Goal: Obtain resource: Download file/media

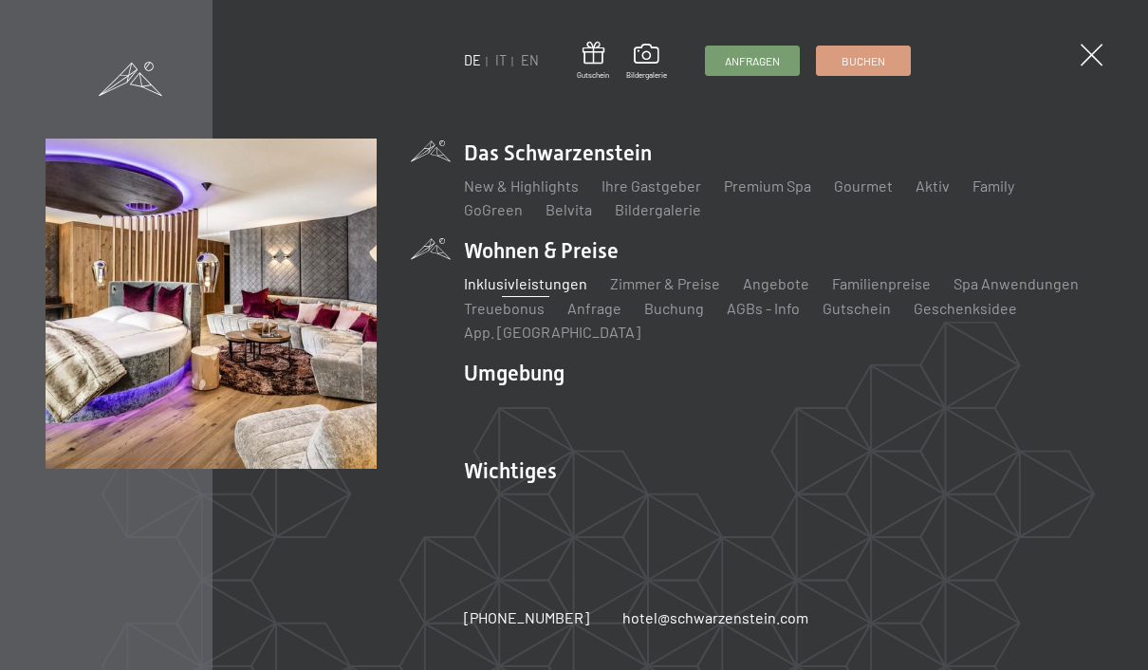
click at [494, 288] on link "Inklusivleistungen" at bounding box center [525, 283] width 123 height 18
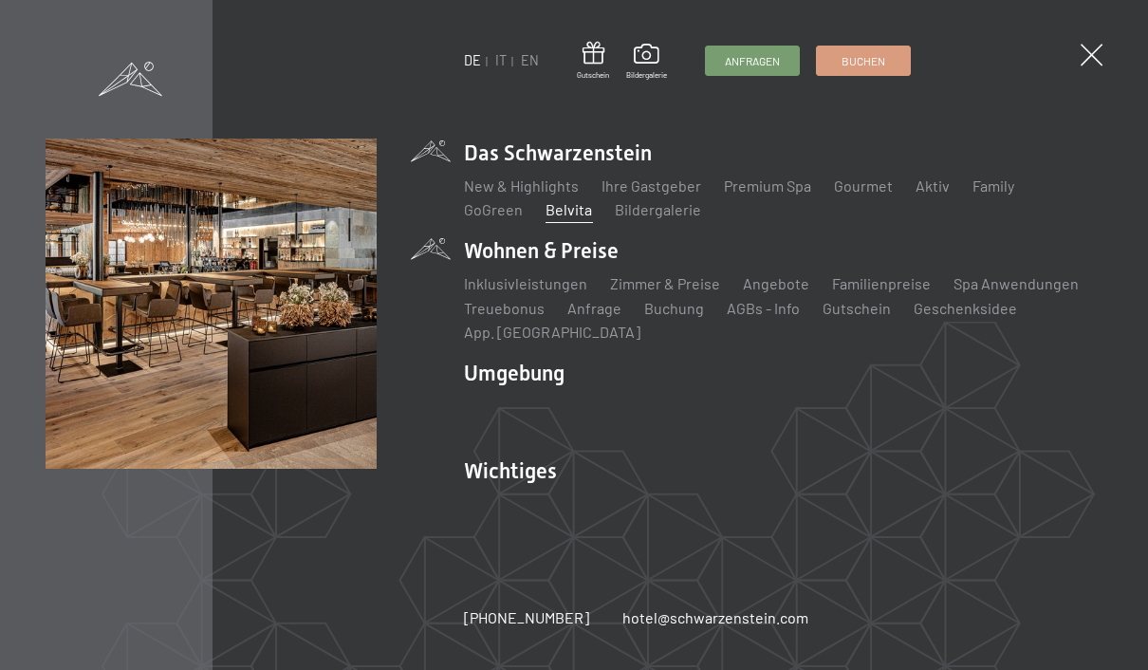
click at [560, 209] on link "Belvita" at bounding box center [568, 209] width 46 height 18
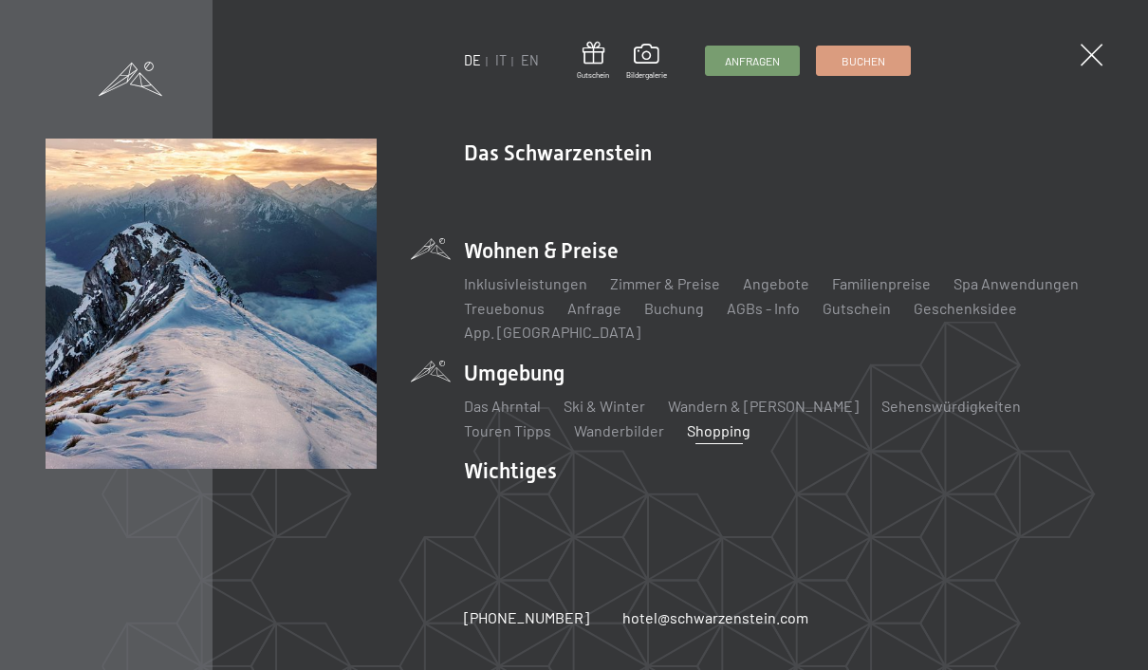
click at [687, 432] on link "Shopping" at bounding box center [719, 430] width 64 height 18
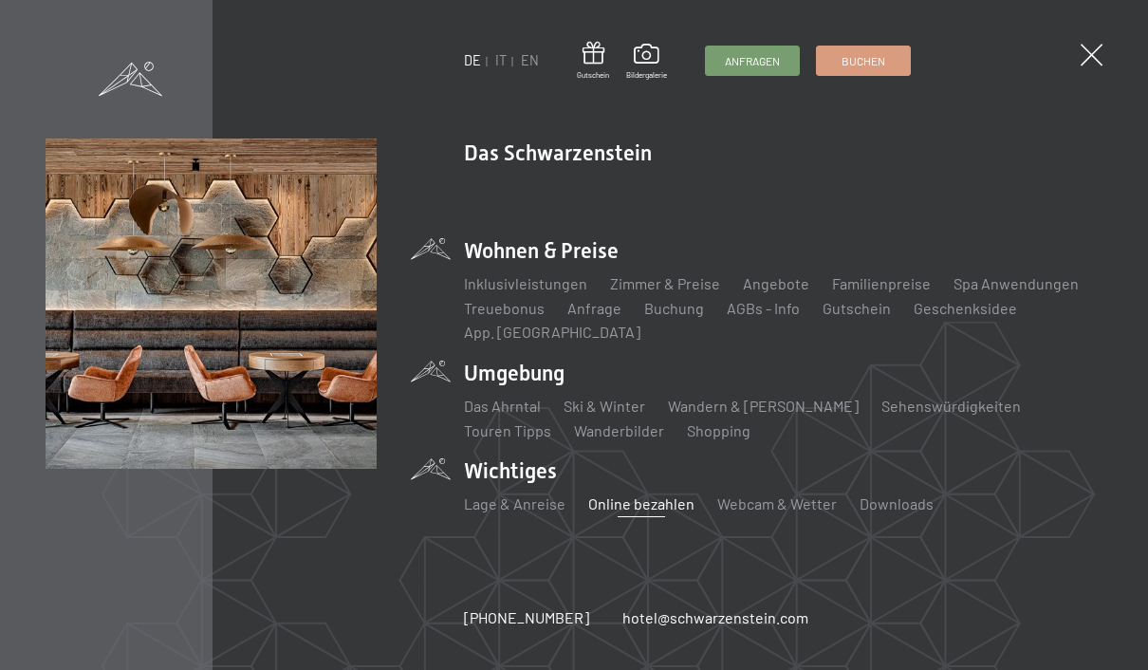
click at [644, 499] on link "Online bezahlen" at bounding box center [641, 503] width 106 height 18
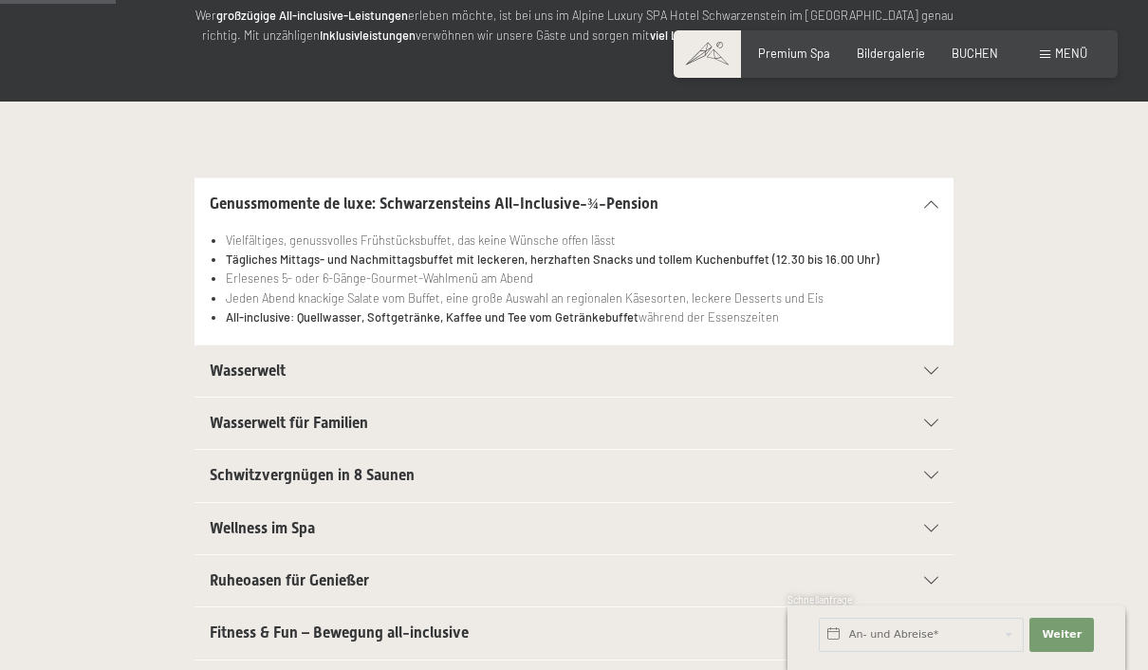
scroll to position [301, 0]
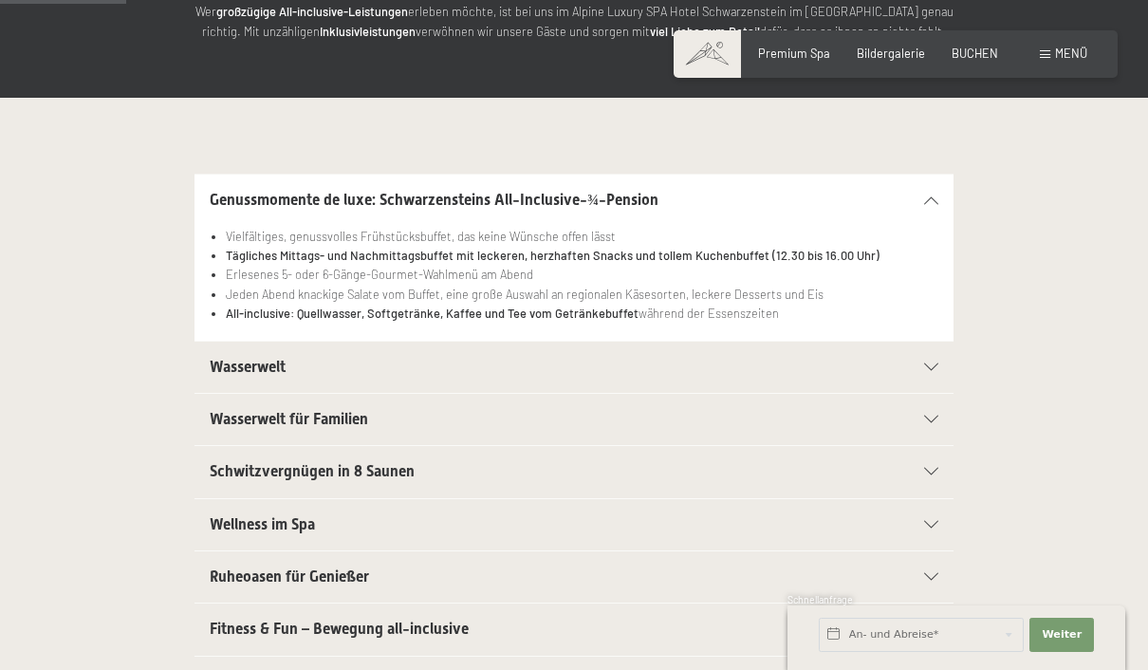
click at [238, 416] on span "Wasserwelt für Familien" at bounding box center [289, 419] width 158 height 18
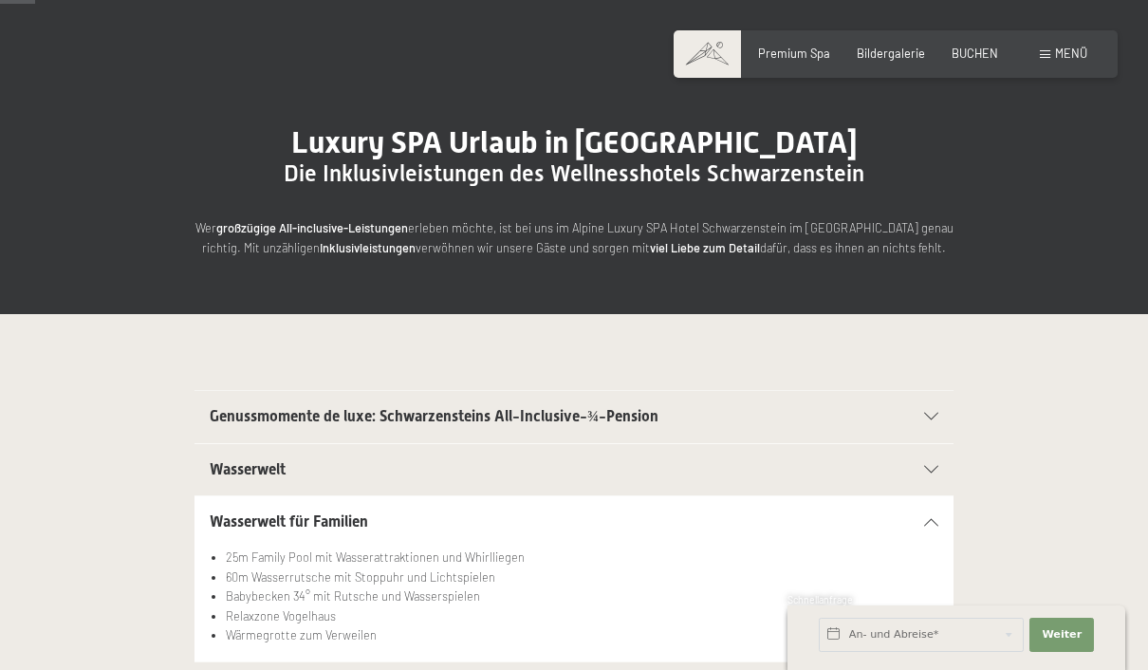
scroll to position [83, 0]
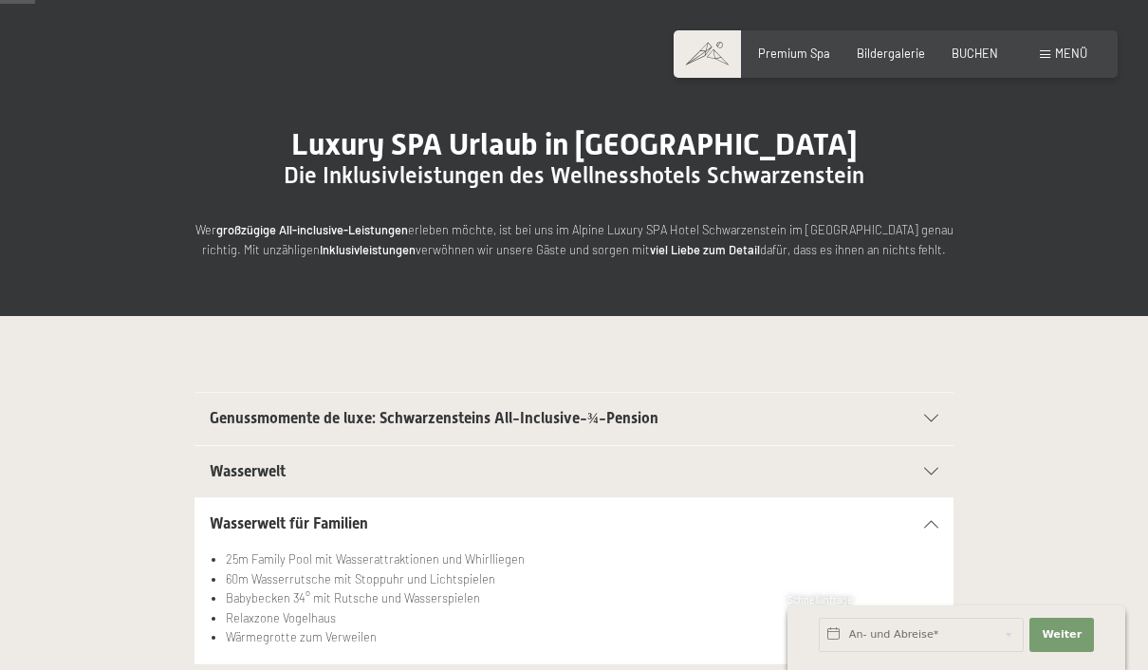
click at [228, 422] on span "Genussmomente de luxe: Schwarzensteins All-Inclusive-¾-Pension" at bounding box center [434, 418] width 449 height 18
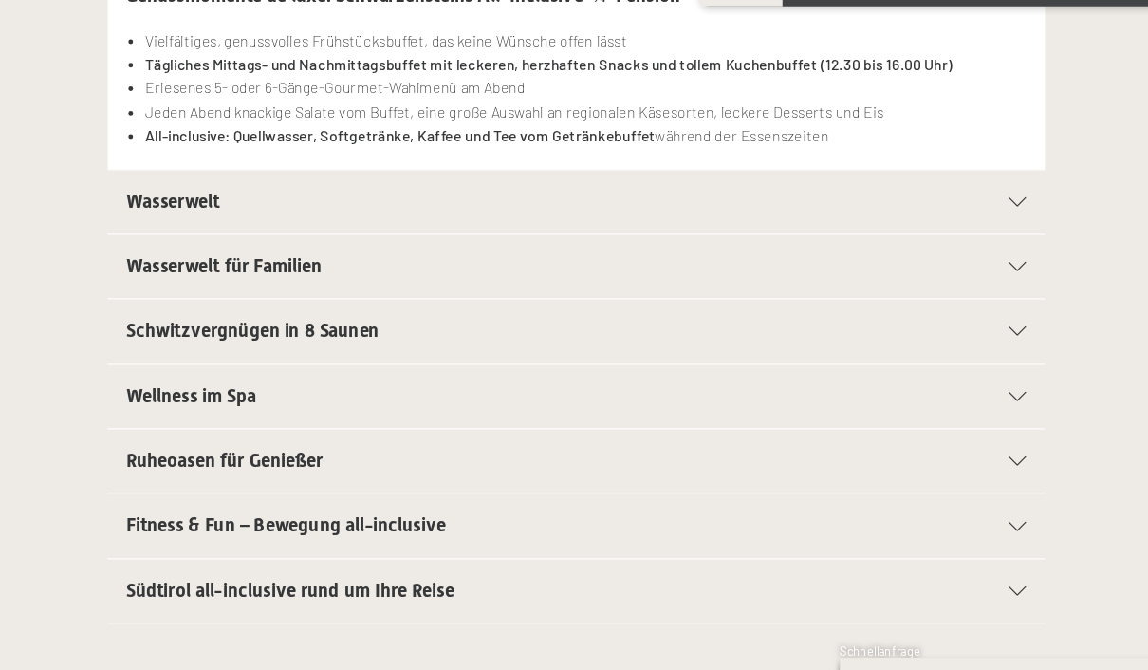
scroll to position [434, 0]
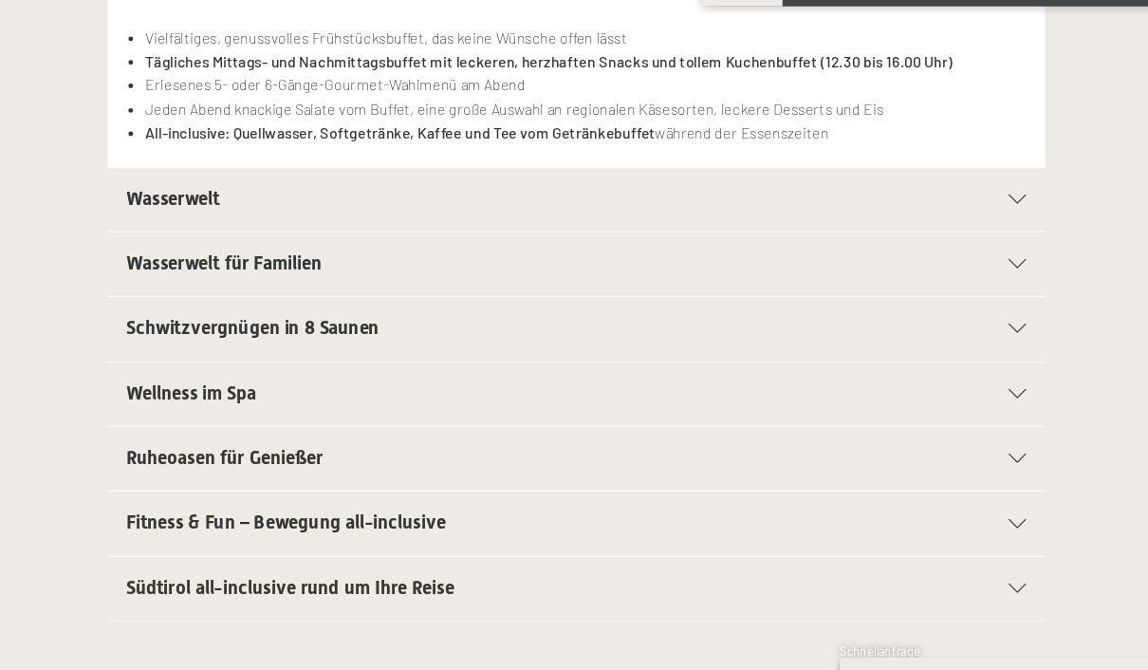
click at [210, 434] on span "Ruheoasen für Genießer" at bounding box center [289, 443] width 159 height 18
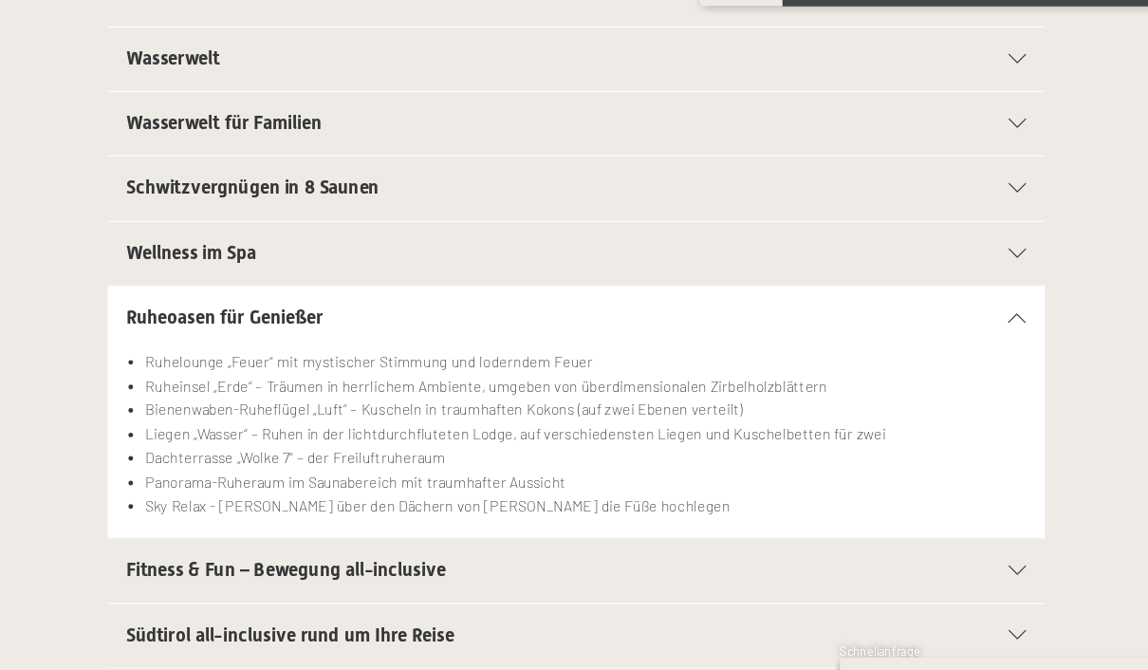
click at [210, 252] on div "Wellness im Spa" at bounding box center [574, 277] width 729 height 51
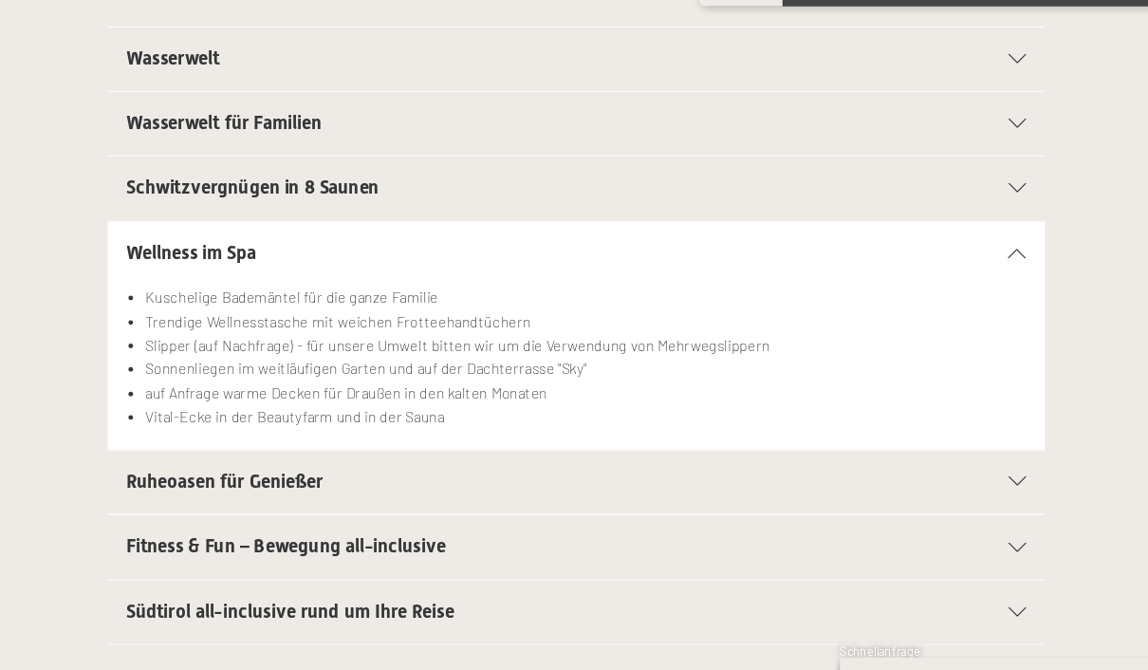
click at [210, 490] on div "Fitness & Fun – Bewegung all-inclusive" at bounding box center [574, 515] width 729 height 51
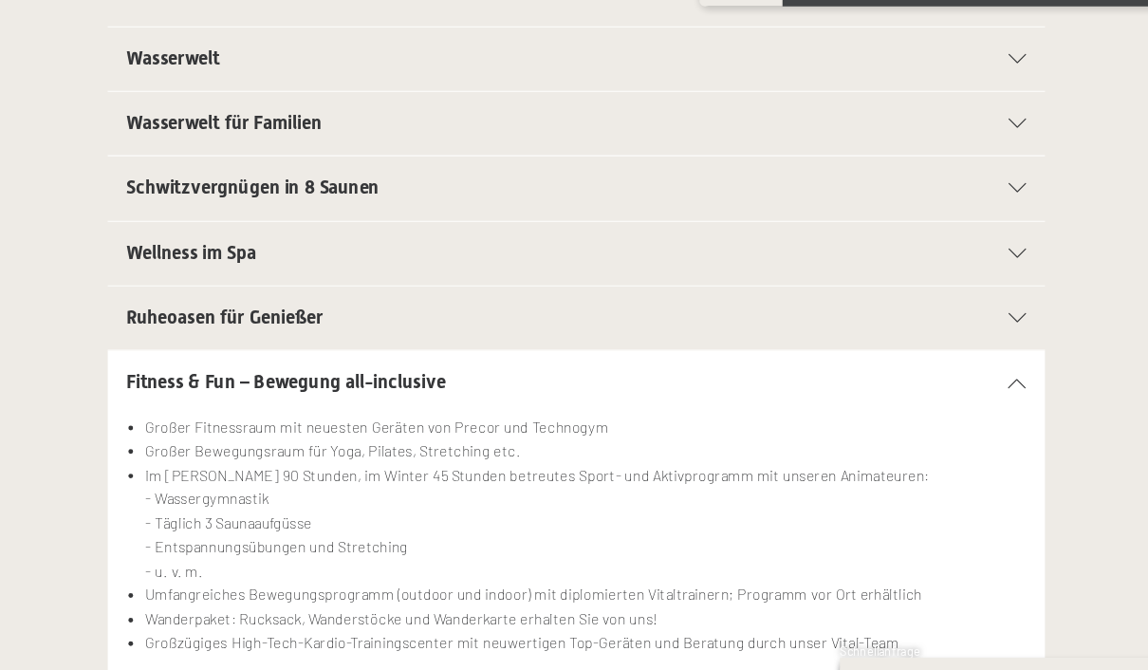
click at [210, 635] on span "Südtirol all-inclusive rund um Ihre Reise" at bounding box center [343, 644] width 266 height 18
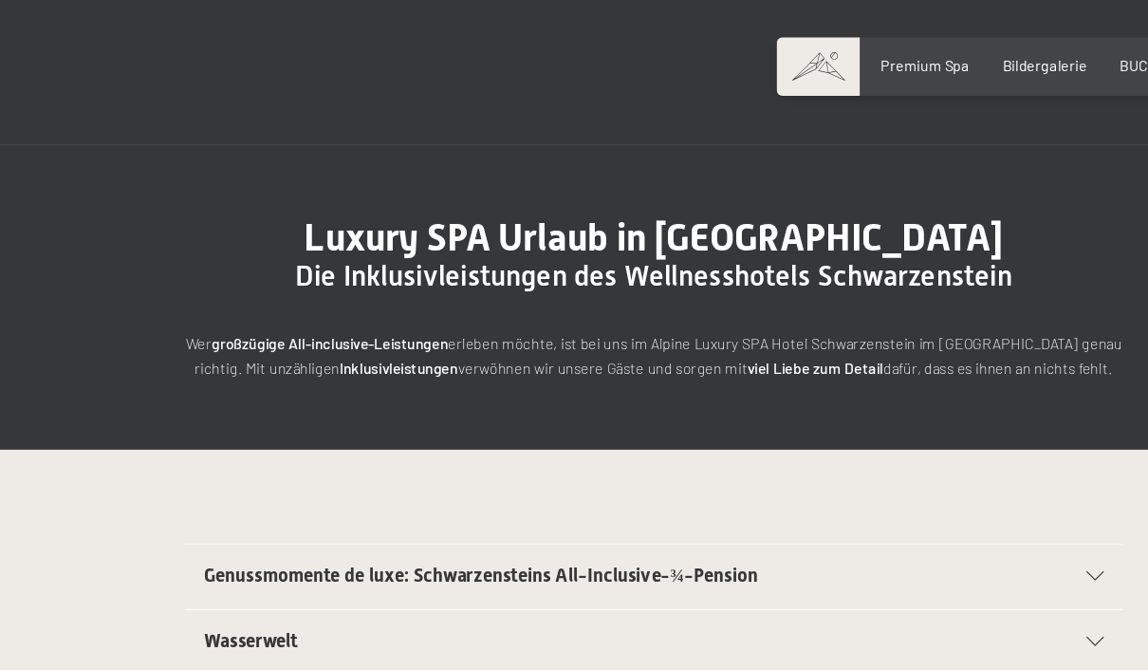
scroll to position [0, 0]
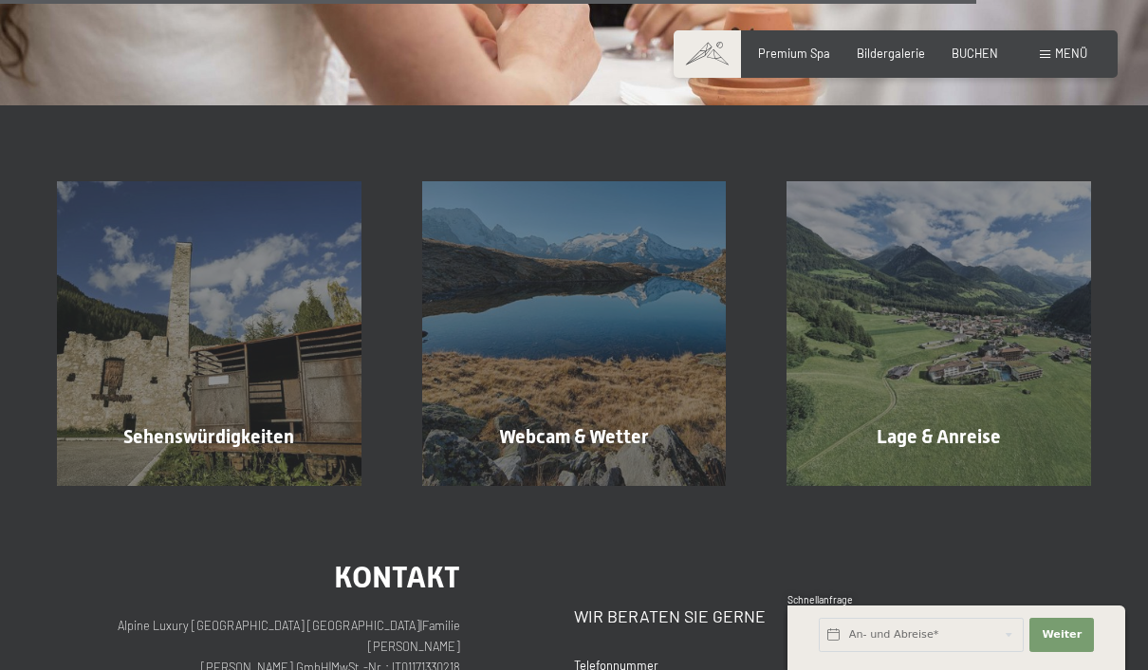
scroll to position [2613, 0]
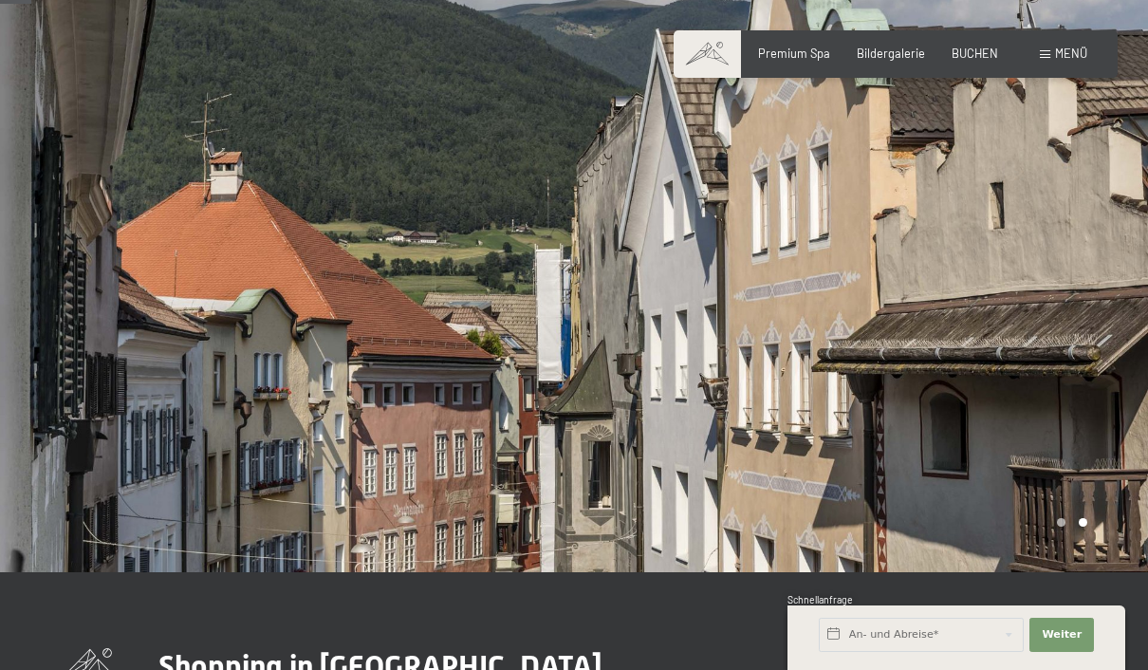
scroll to position [0, 0]
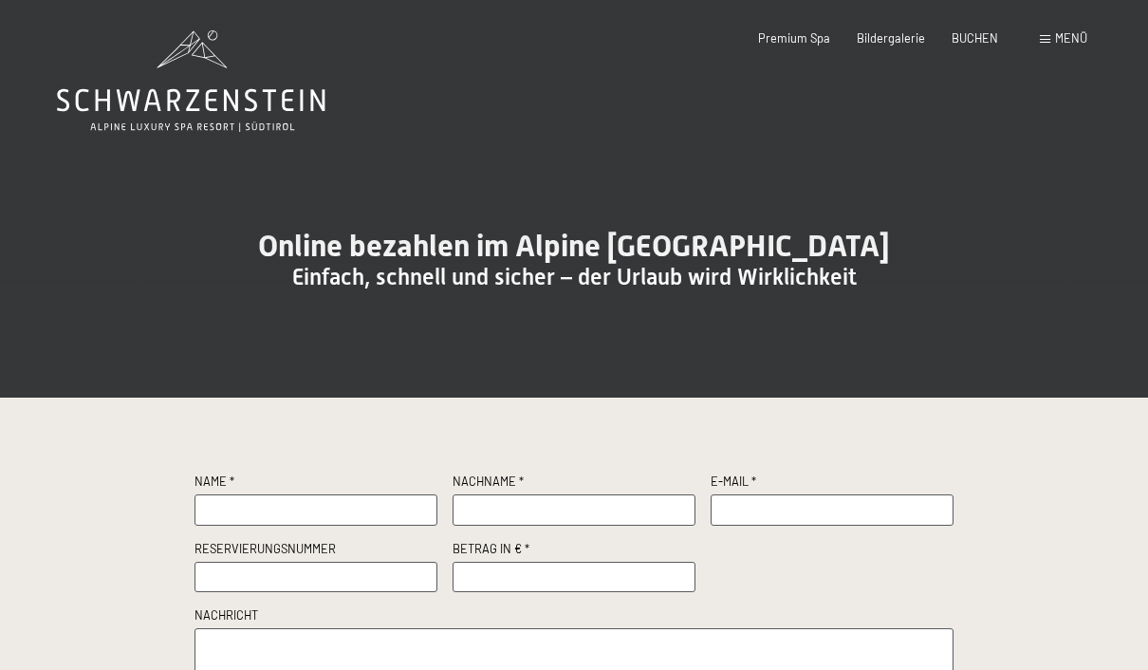
click at [1053, 46] on div "Menü" at bounding box center [1063, 38] width 47 height 17
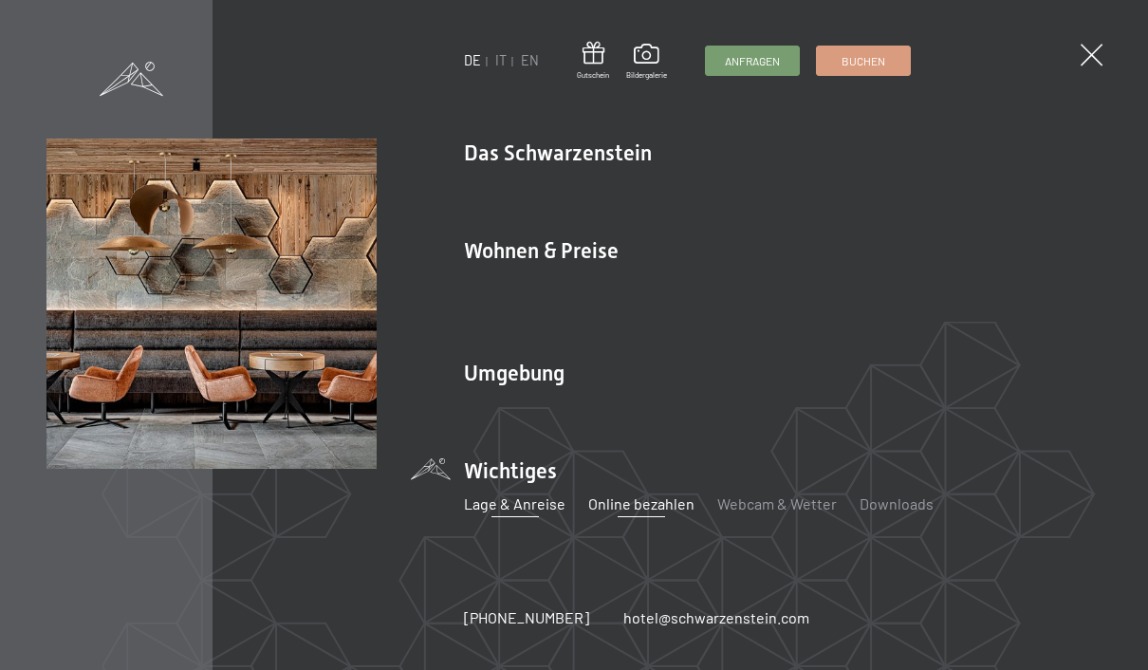
click at [481, 508] on link "Lage & Anreise" at bounding box center [515, 503] width 102 height 18
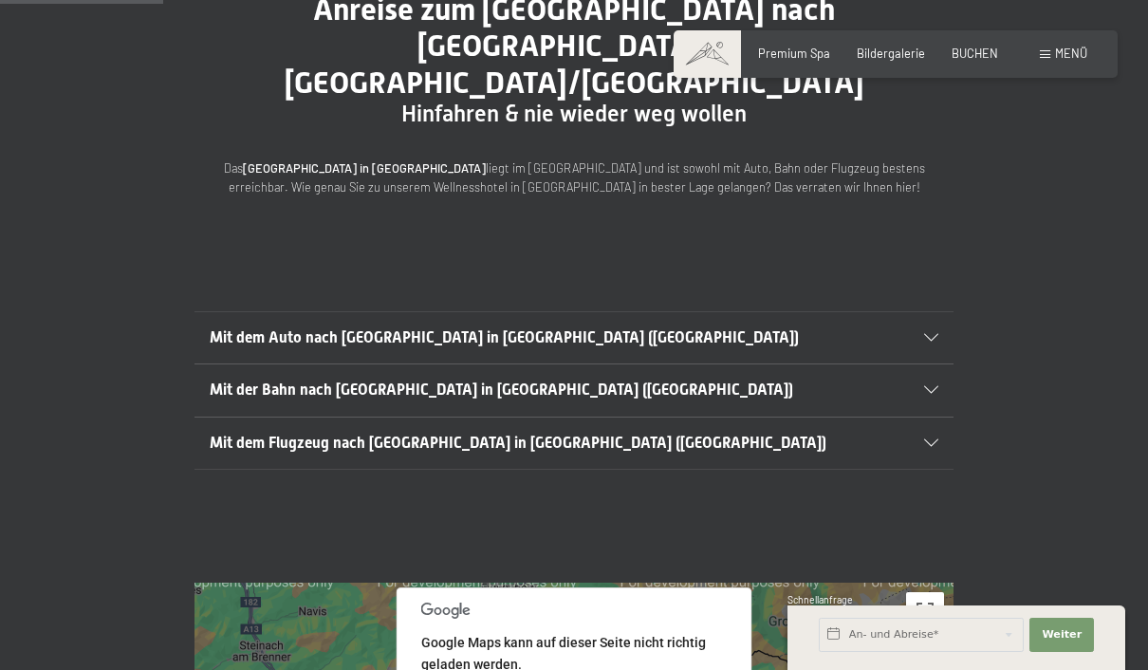
scroll to position [218, 0]
click at [221, 327] on span "Mit dem Auto nach [GEOGRAPHIC_DATA] in [GEOGRAPHIC_DATA] ([GEOGRAPHIC_DATA])" at bounding box center [504, 336] width 589 height 18
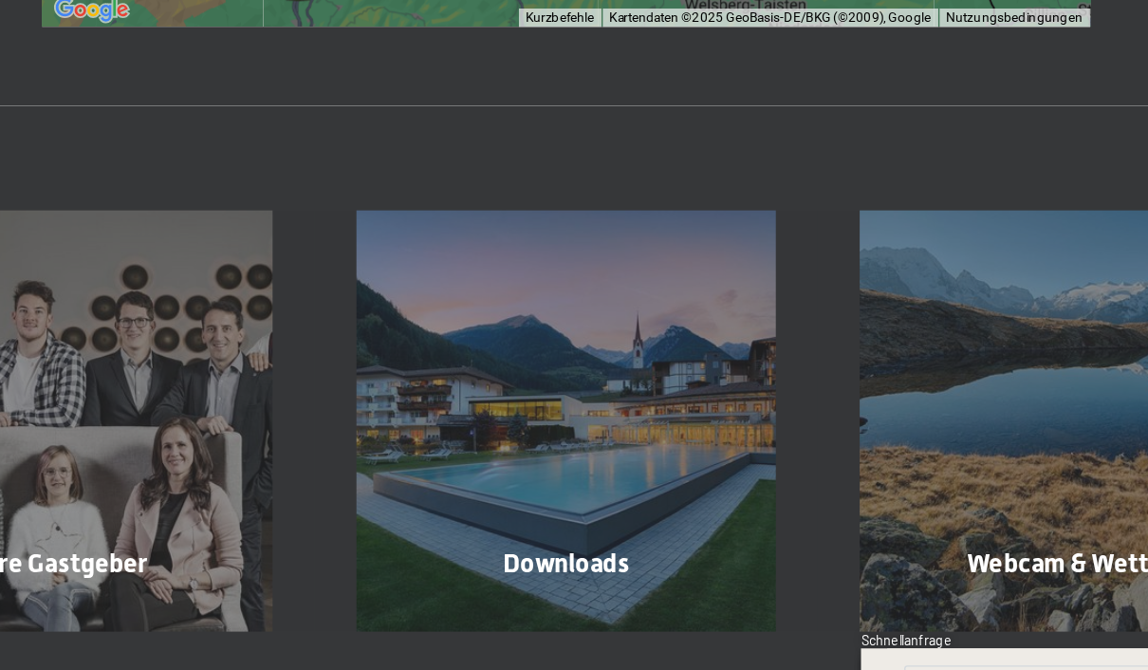
scroll to position [1450, 0]
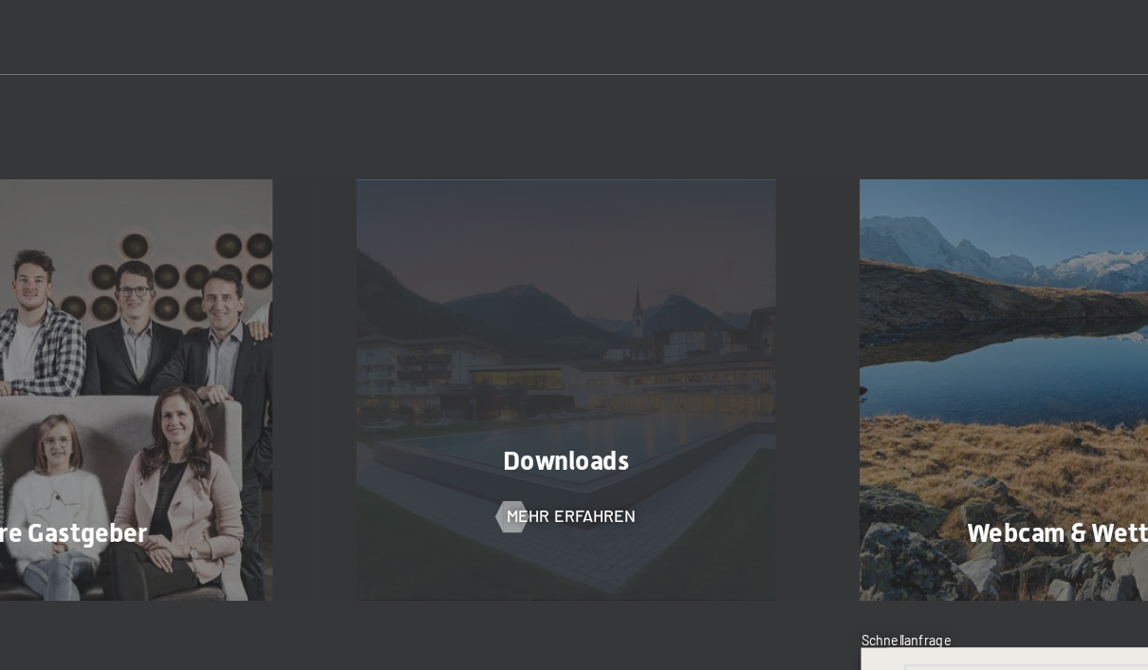
click at [528, 499] on div at bounding box center [534, 510] width 13 height 23
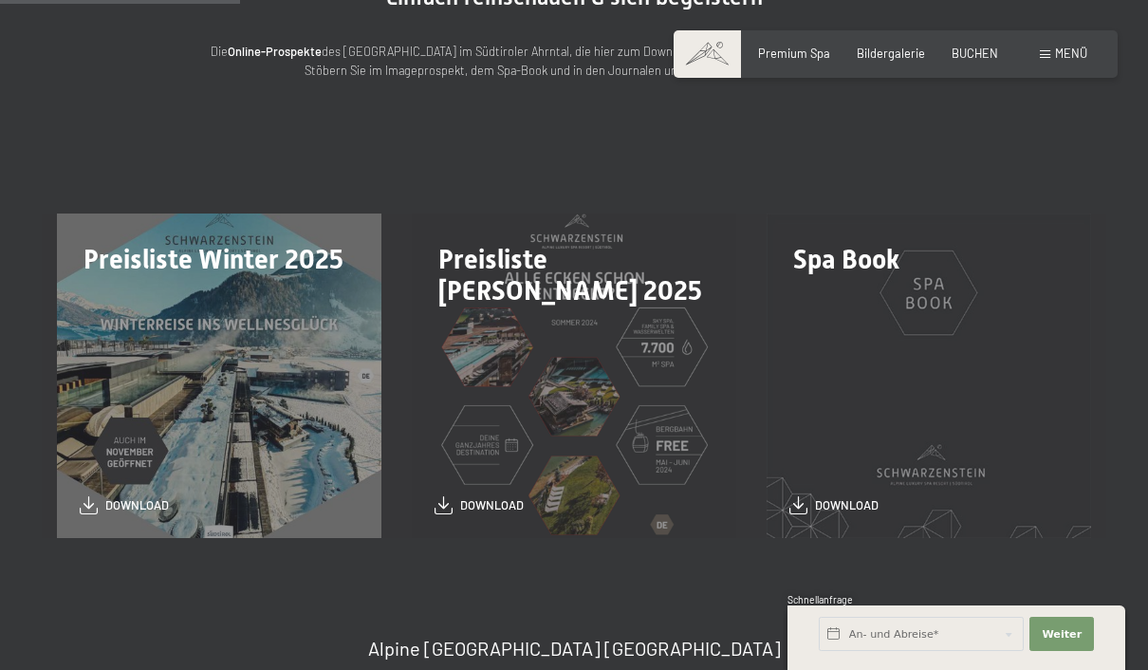
scroll to position [303, 0]
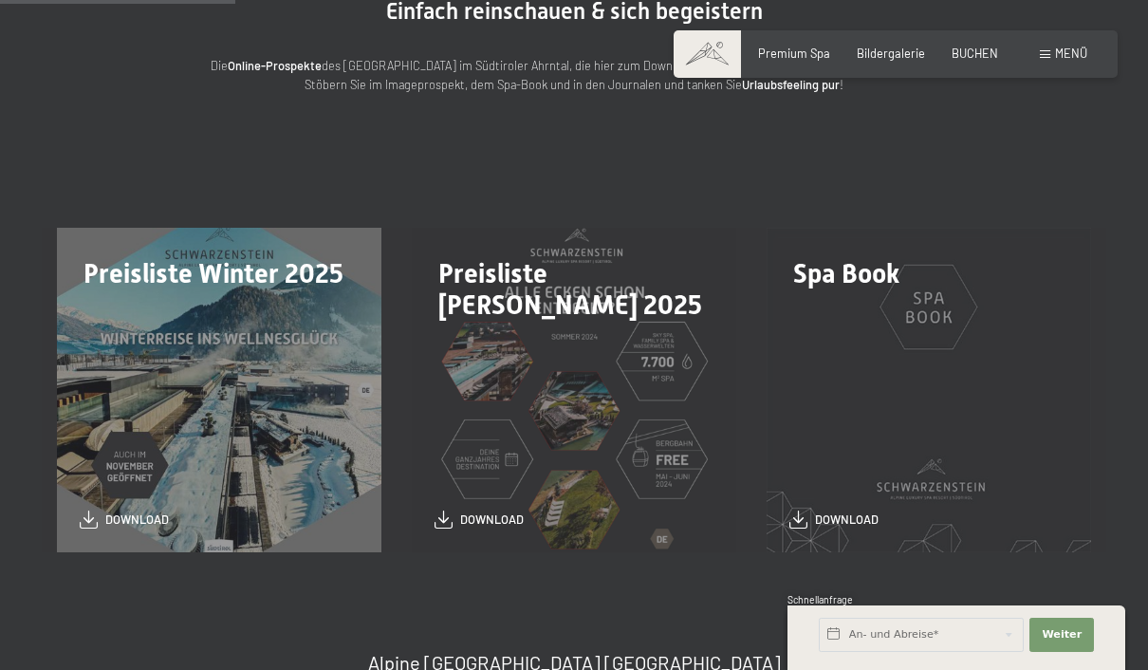
click at [477, 566] on section "Preisliste Winter 2025 download Preisliste [PERSON_NAME] 2025 download Spa Book…" at bounding box center [574, 390] width 1148 height 438
click at [489, 514] on span "download" at bounding box center [492, 515] width 64 height 17
click at [848, 395] on div "Spa Book download" at bounding box center [928, 390] width 355 height 324
click at [825, 262] on span "Spa Book" at bounding box center [846, 273] width 106 height 31
click at [846, 473] on div "Spa Book download" at bounding box center [928, 390] width 355 height 324
